Goal: Information Seeking & Learning: Learn about a topic

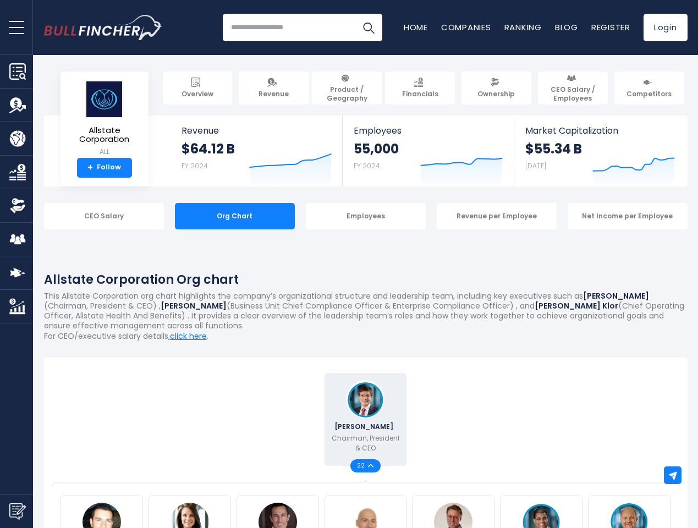
click at [17, 27] on span "open menu" at bounding box center [16, 27] width 15 height 1
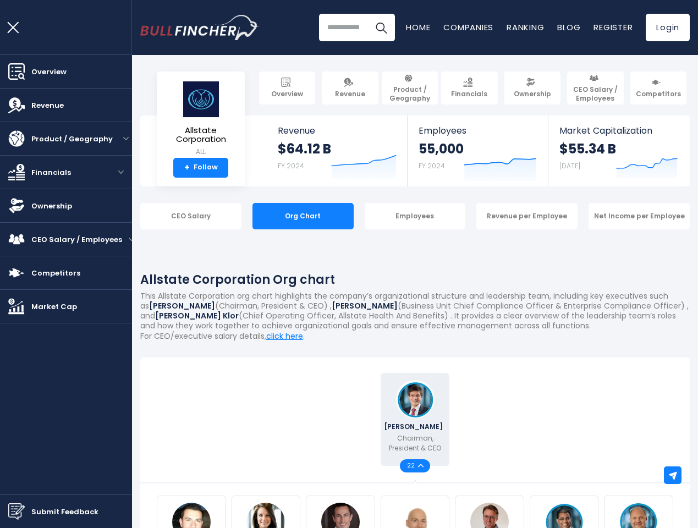
click at [17, 511] on img "Submit Feedback" at bounding box center [16, 511] width 17 height 17
click at [673, 475] on div at bounding box center [349, 264] width 698 height 528
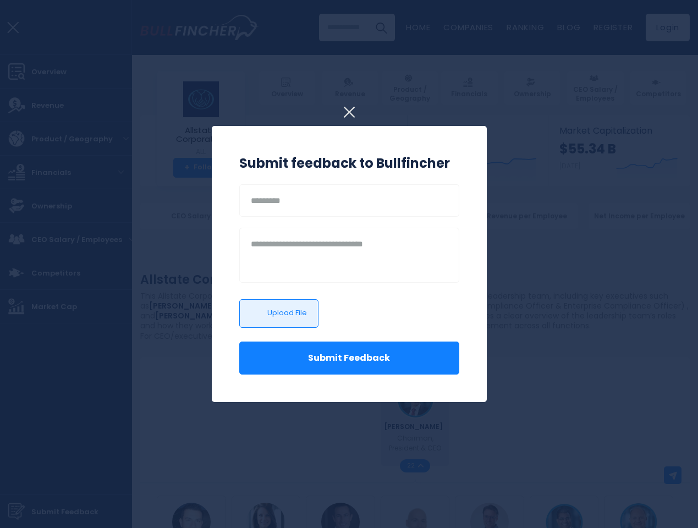
click at [282, 161] on body "Overview Revenue Product / Geography" at bounding box center [349, 264] width 698 height 528
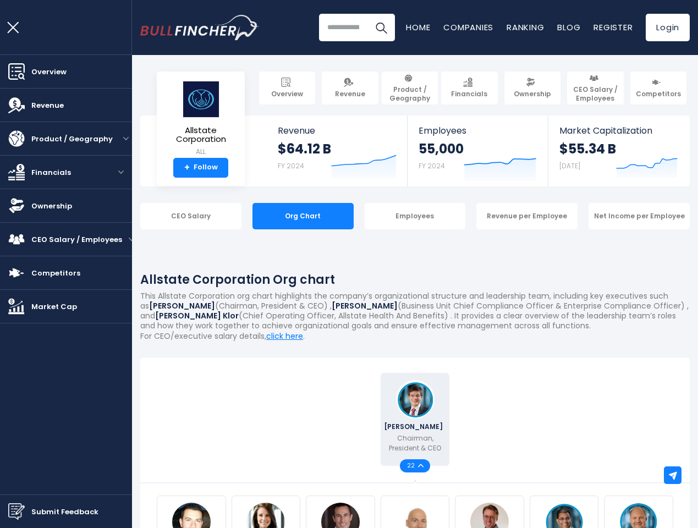
click at [453, 161] on div "55,000 FY 2024" at bounding box center [441, 157] width 45 height 35
click at [625, 161] on icon "Created with Highcharts 12.1.2" at bounding box center [647, 161] width 62 height 46
click at [96, 216] on link "Ownership" at bounding box center [66, 205] width 132 height 33
click at [227, 216] on div "CEO Salary" at bounding box center [190, 216] width 101 height 26
click at [358, 216] on div "CEO Salary Org Chart Employees Revenue per Employee Net Income per Employee" at bounding box center [415, 216] width 550 height 26
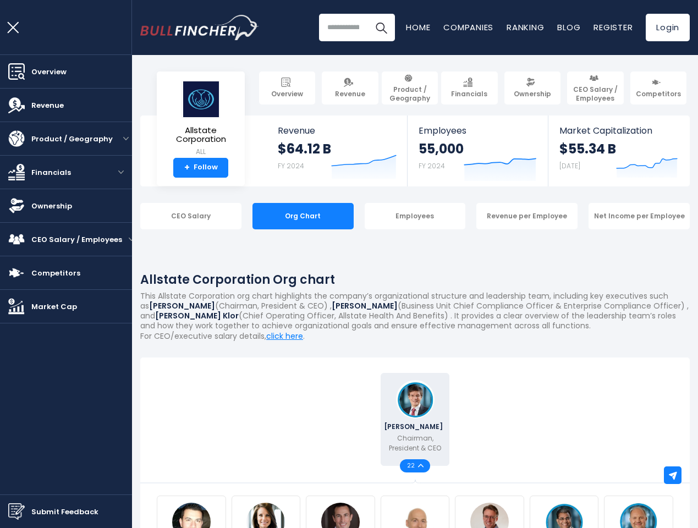
click at [489, 216] on div "Revenue per Employee" at bounding box center [526, 216] width 101 height 26
click at [612, 528] on html "Overview Revenue Product / Geography" at bounding box center [349, 264] width 698 height 528
